Goal: Information Seeking & Learning: Learn about a topic

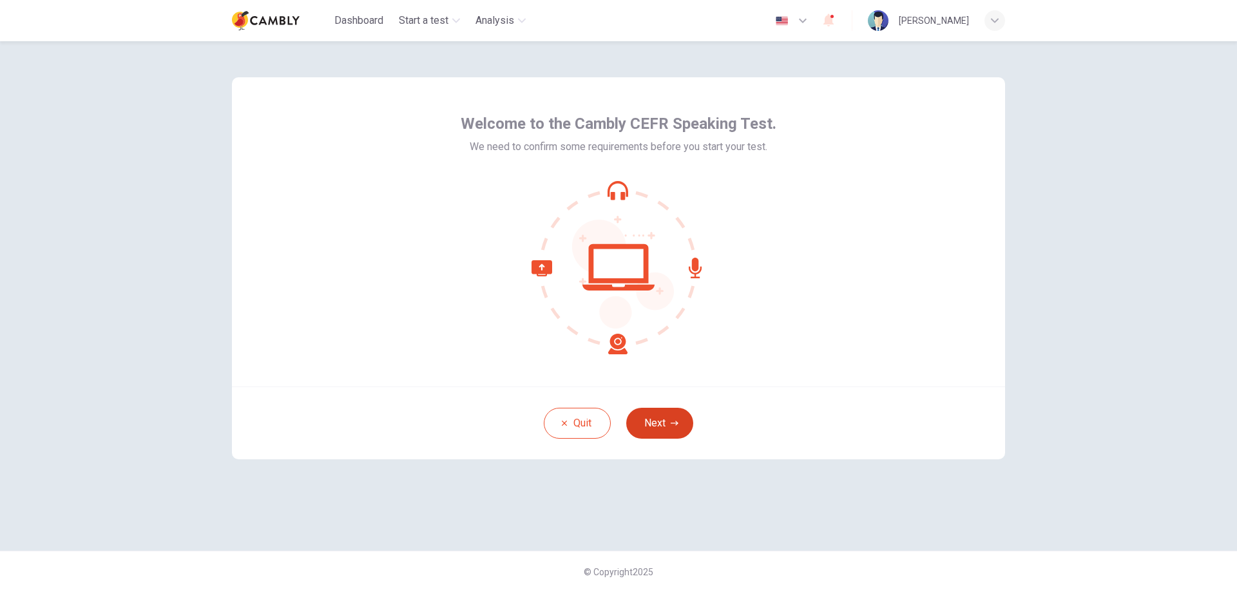
click at [662, 428] on button "Next" at bounding box center [659, 423] width 67 height 31
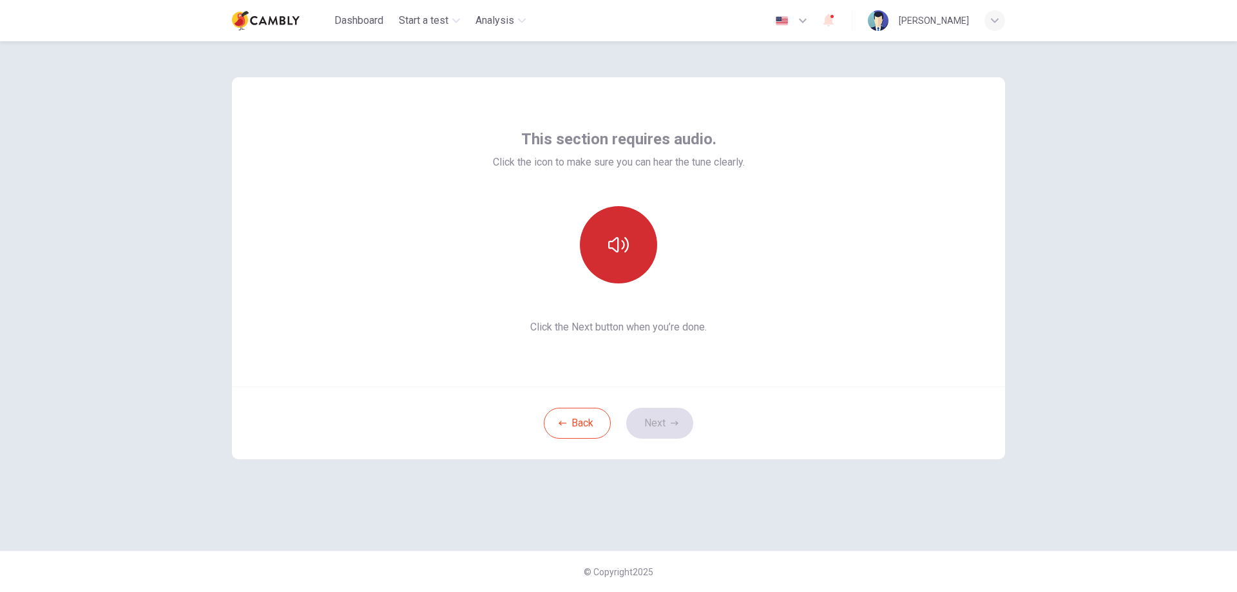
click at [610, 246] on icon "button" at bounding box center [618, 244] width 21 height 15
click at [653, 425] on button "Next" at bounding box center [659, 423] width 67 height 31
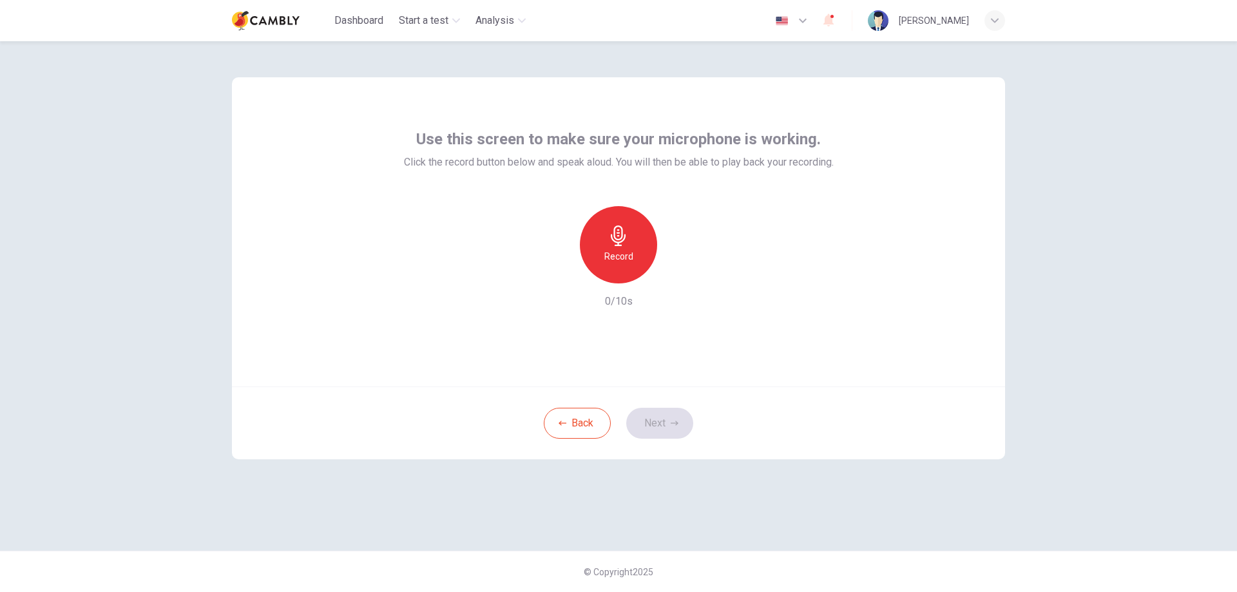
click at [990, 19] on div "button" at bounding box center [995, 20] width 21 height 21
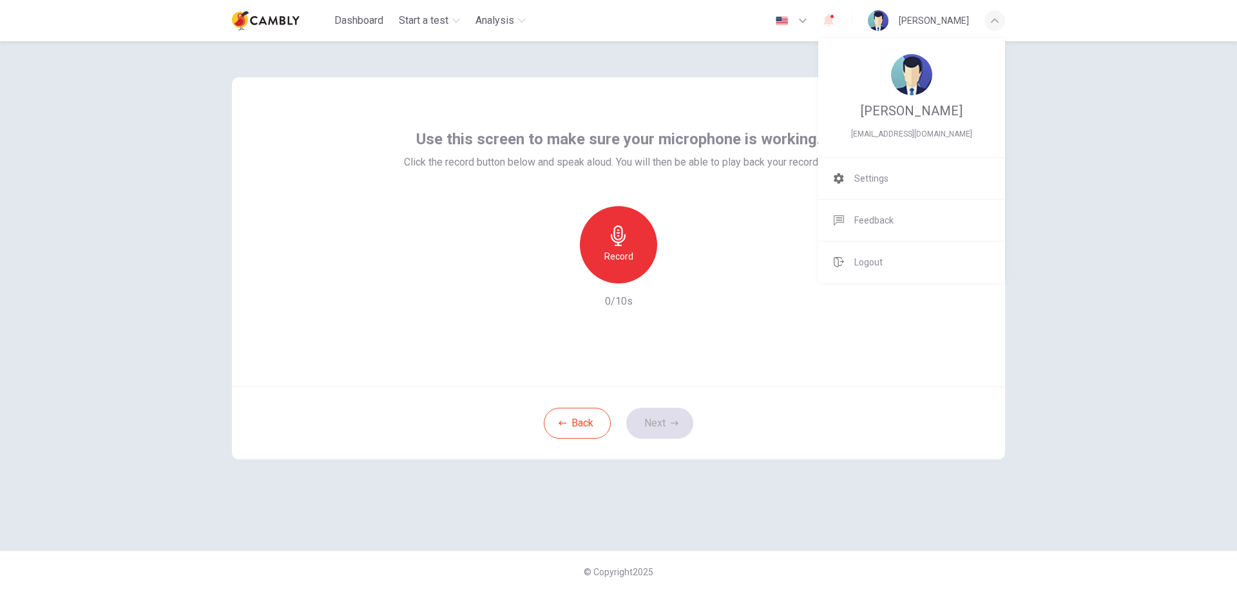
click at [990, 19] on div at bounding box center [618, 296] width 1237 height 592
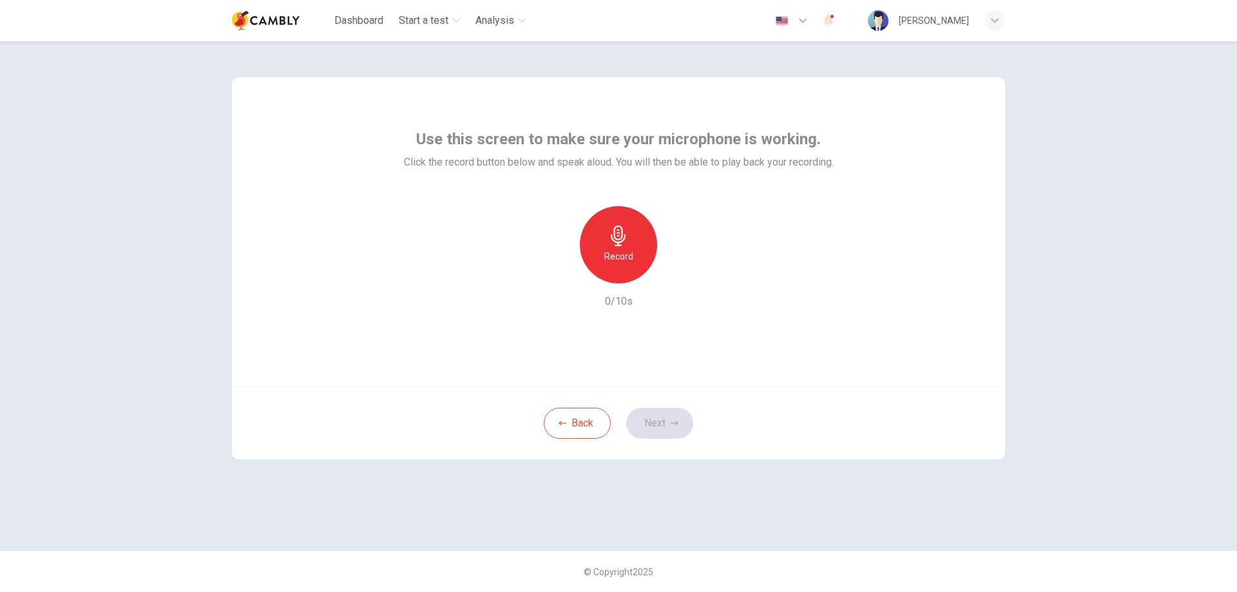
click at [615, 252] on h6 "Record" at bounding box center [618, 256] width 29 height 15
click at [679, 434] on button "Next" at bounding box center [659, 423] width 67 height 31
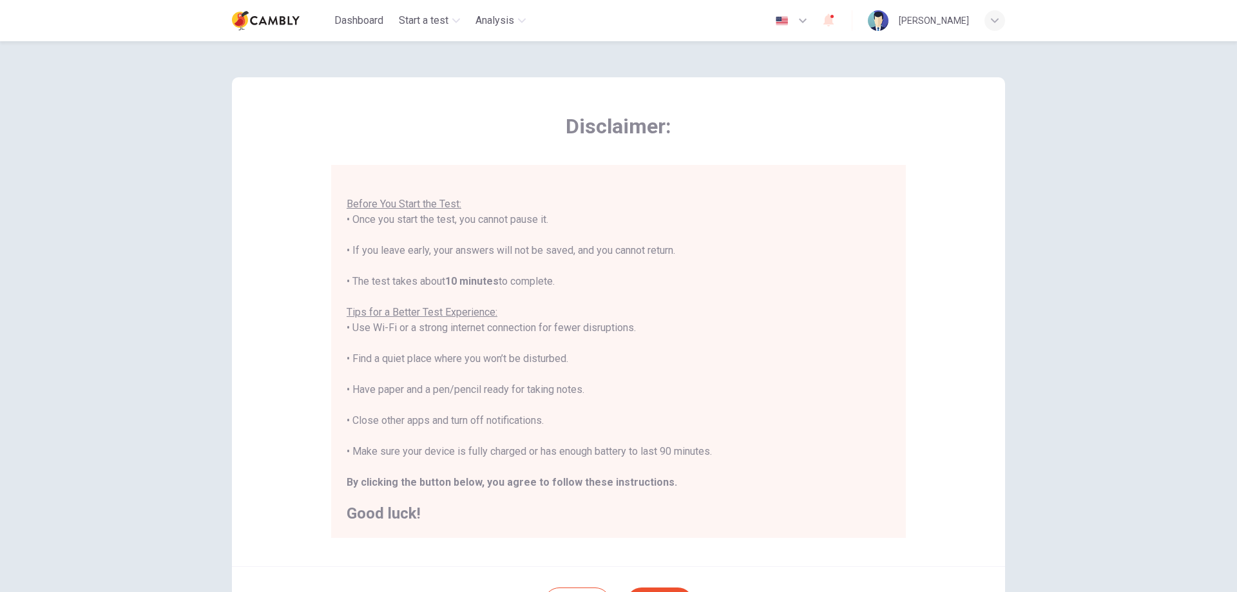
scroll to position [64, 0]
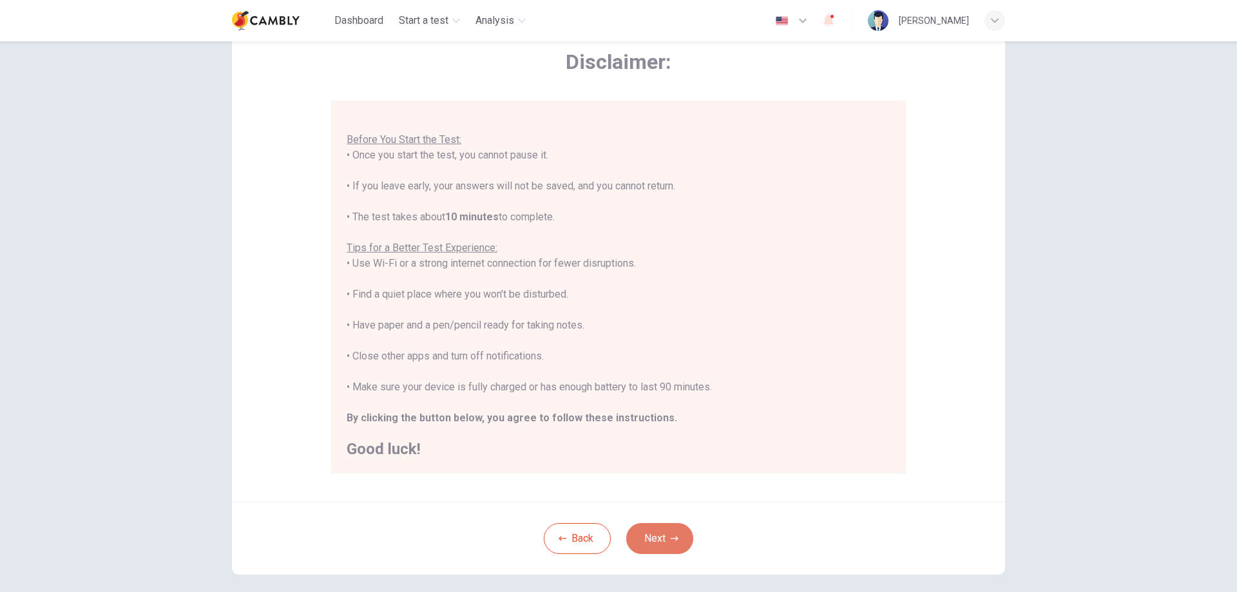
click at [649, 523] on button "Next" at bounding box center [659, 538] width 67 height 31
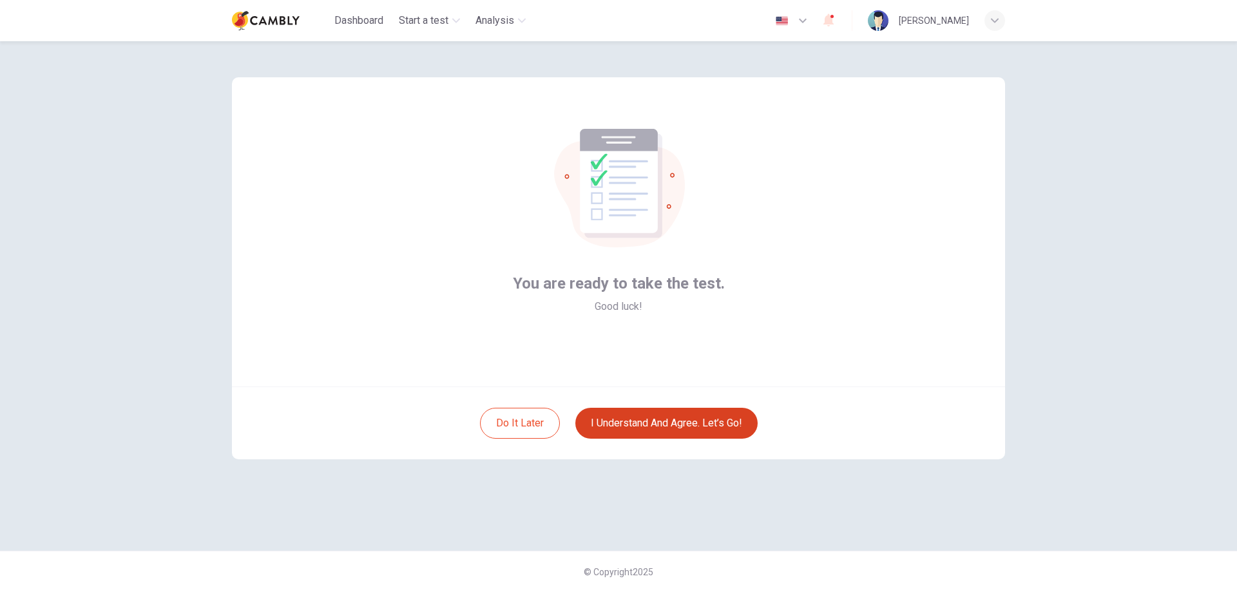
click at [695, 418] on button "I understand and agree. Let’s go!" at bounding box center [666, 423] width 182 height 31
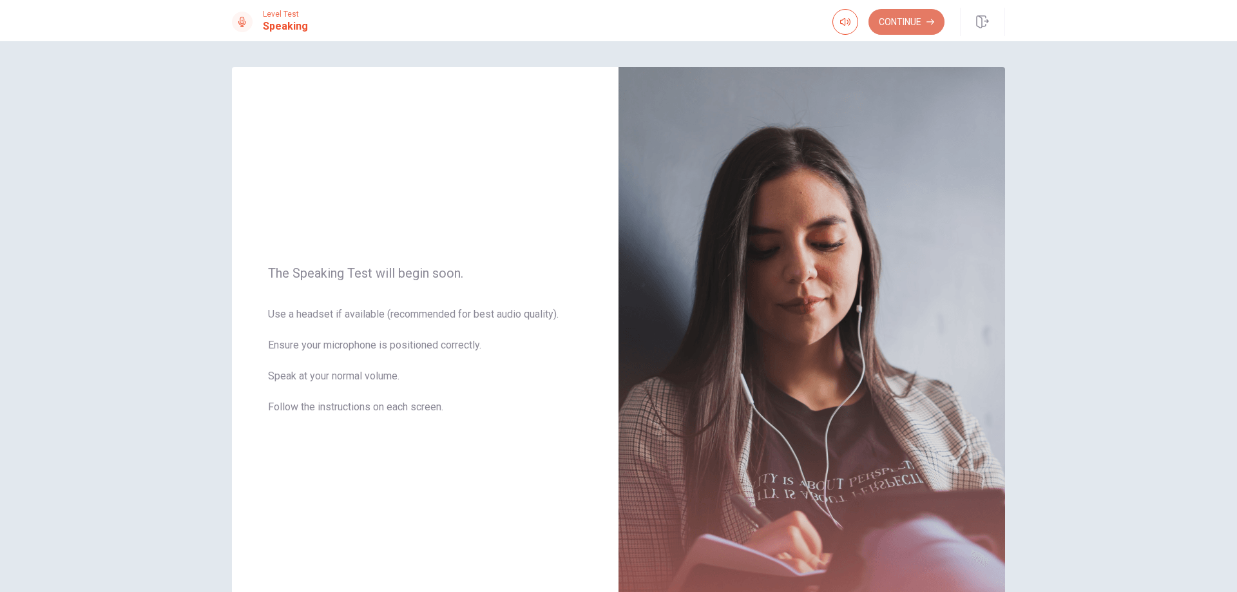
click at [929, 22] on icon "button" at bounding box center [931, 22] width 8 height 6
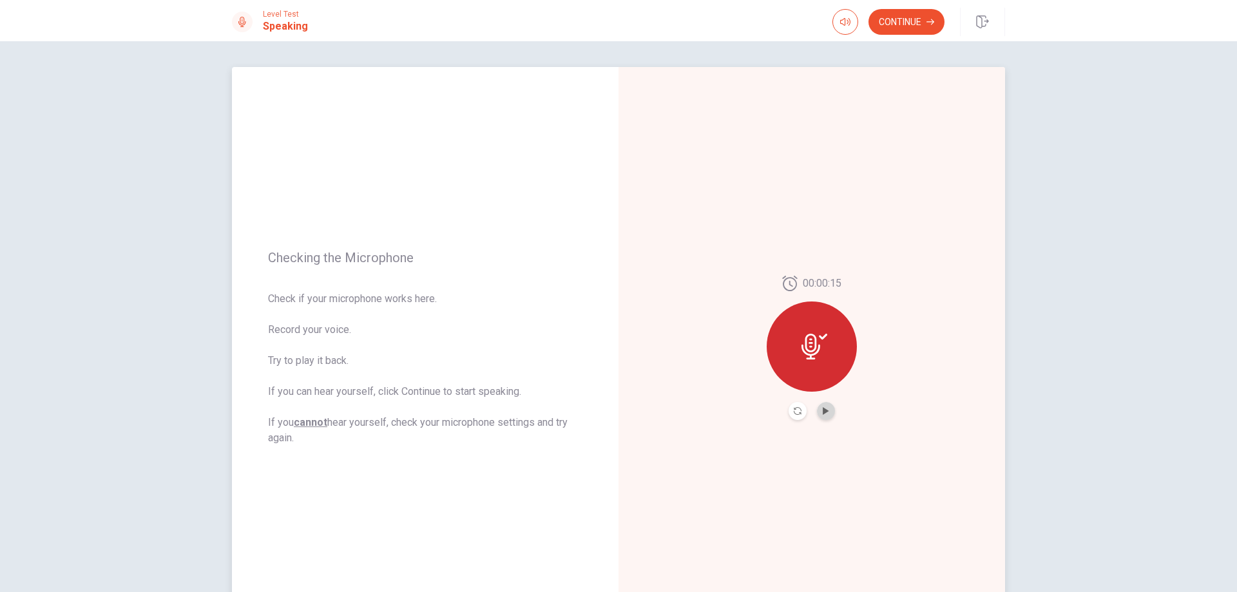
click at [818, 413] on button "Play Audio" at bounding box center [826, 411] width 18 height 18
click at [930, 26] on button "Continue" at bounding box center [907, 22] width 76 height 26
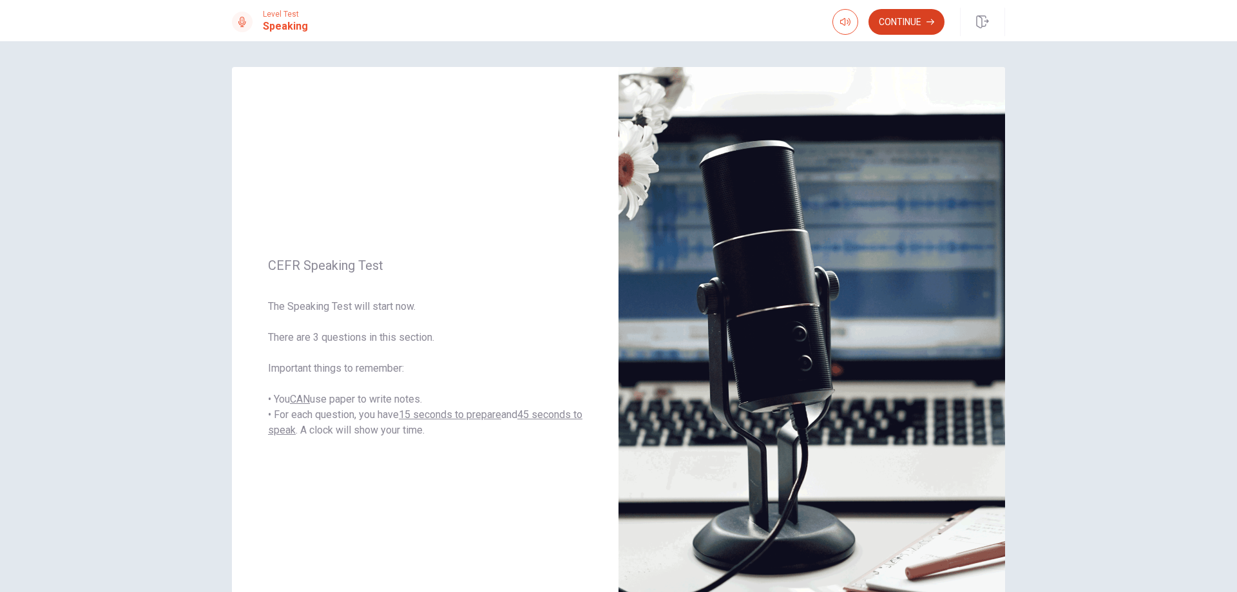
click at [925, 15] on button "Continue" at bounding box center [907, 22] width 76 height 26
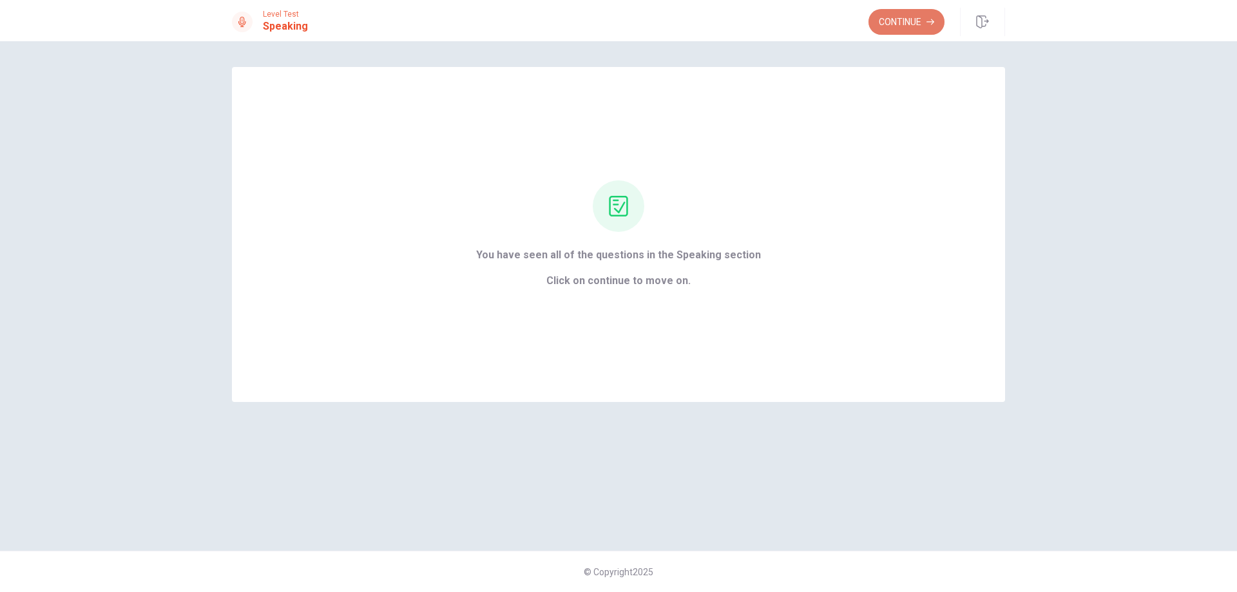
click at [921, 28] on button "Continue" at bounding box center [907, 22] width 76 height 26
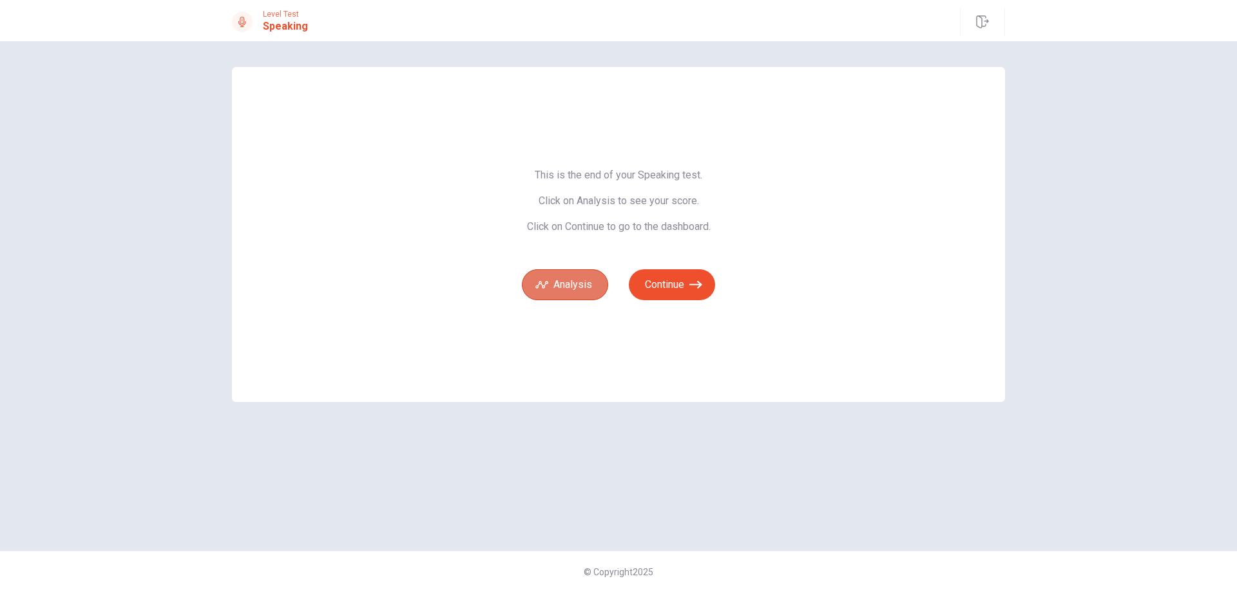
click at [548, 282] on icon "button" at bounding box center [541, 284] width 13 height 13
